Goal: Find specific page/section: Find specific page/section

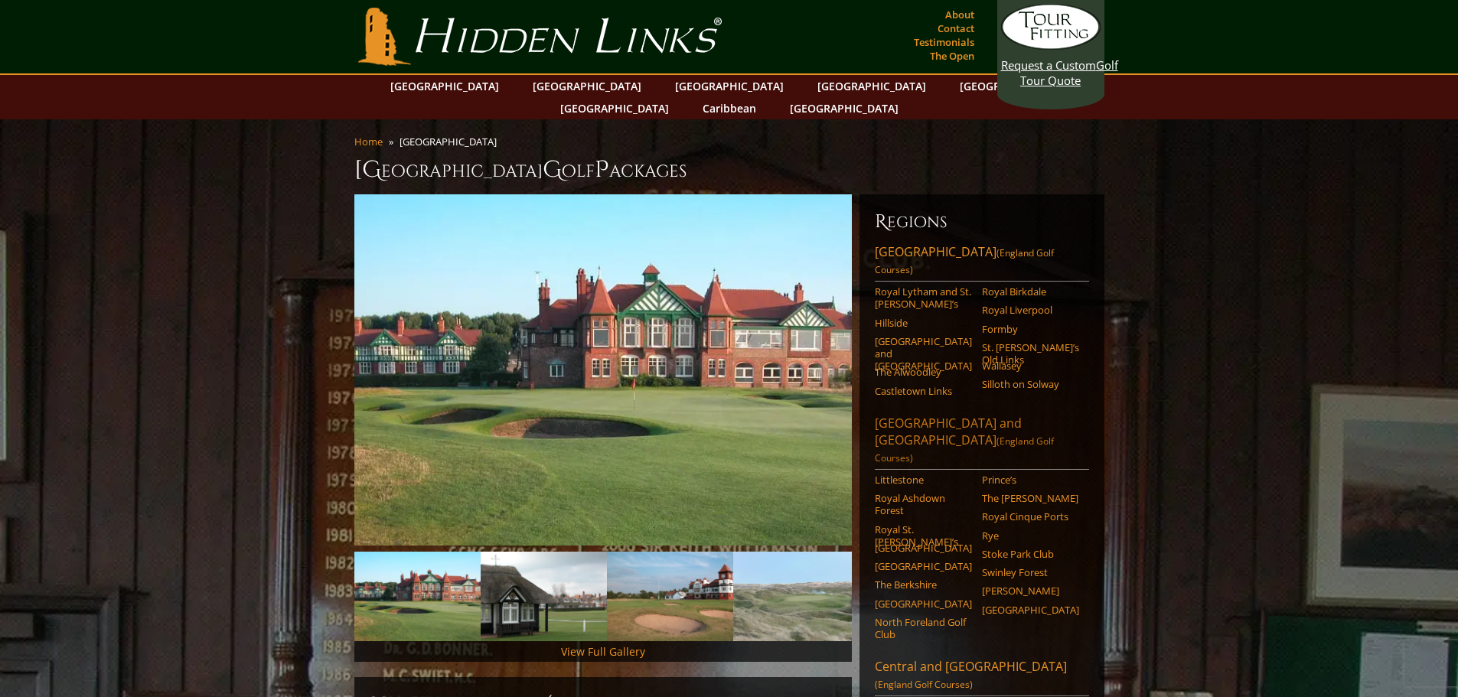
click at [943, 415] on link "London and Southeast England (England Golf Courses)" at bounding box center [982, 442] width 214 height 55
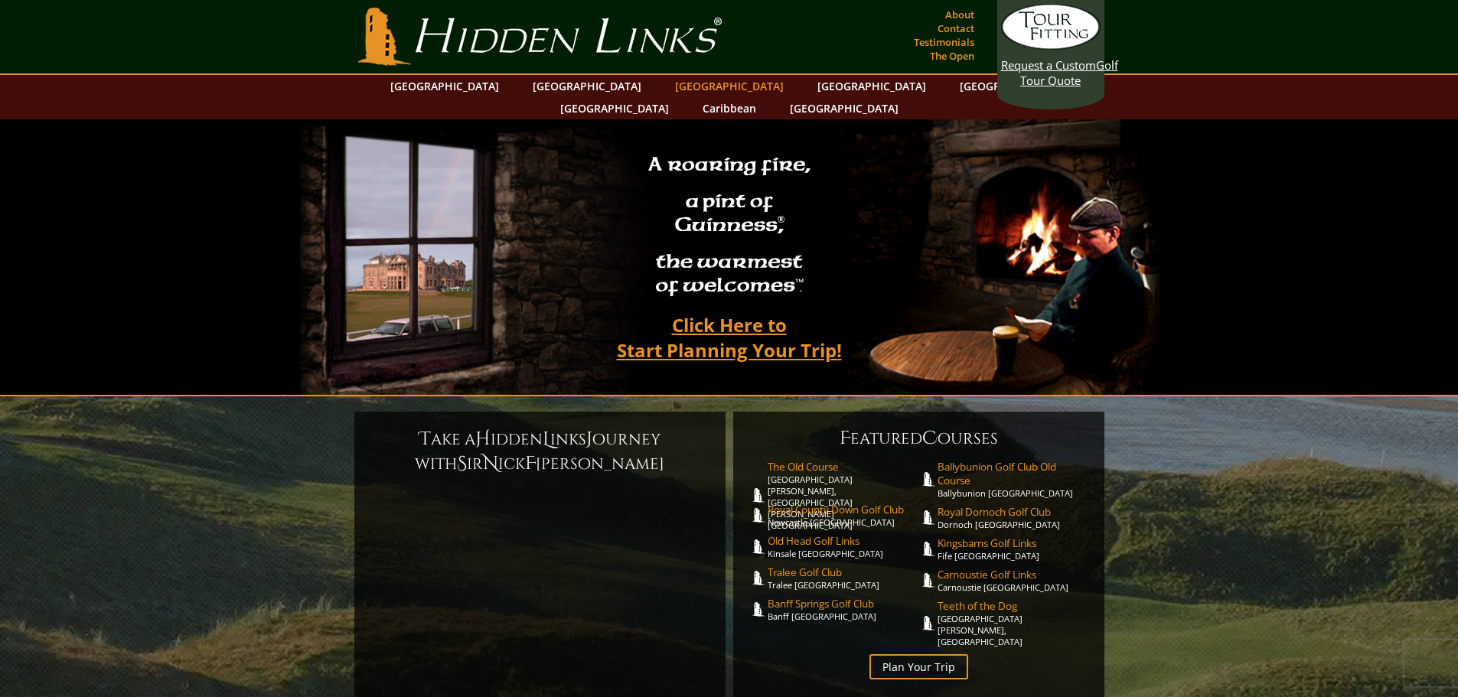
click at [667, 82] on link "[GEOGRAPHIC_DATA]" at bounding box center [729, 86] width 124 height 22
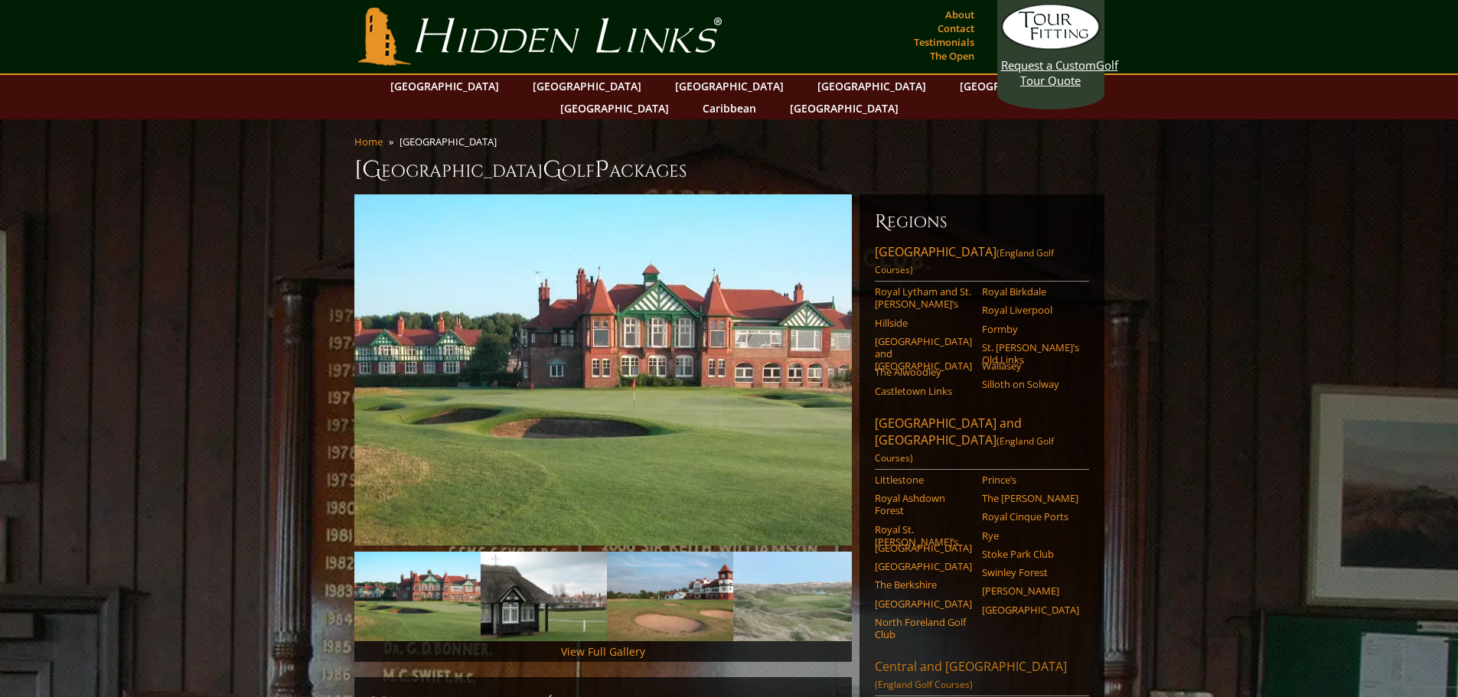
click at [971, 658] on link "Central and [GEOGRAPHIC_DATA] (England Golf Courses)" at bounding box center [982, 677] width 214 height 38
